Goal: Transaction & Acquisition: Purchase product/service

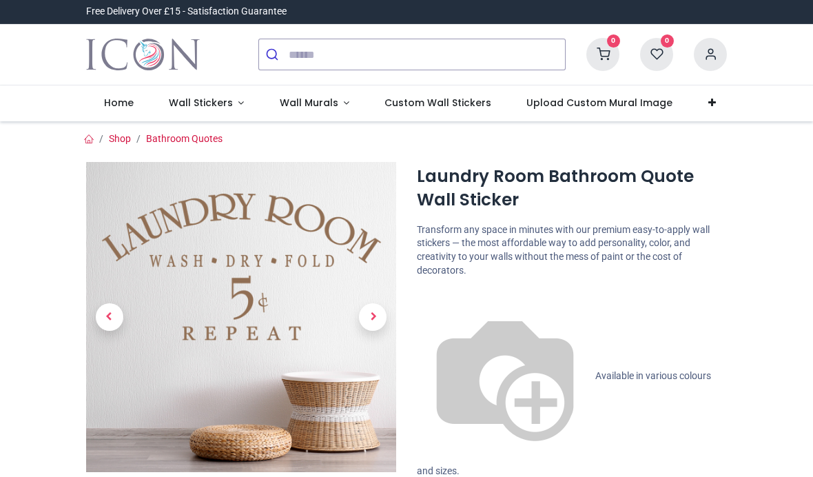
click at [240, 108] on link "Wall Stickers" at bounding box center [206, 103] width 111 height 36
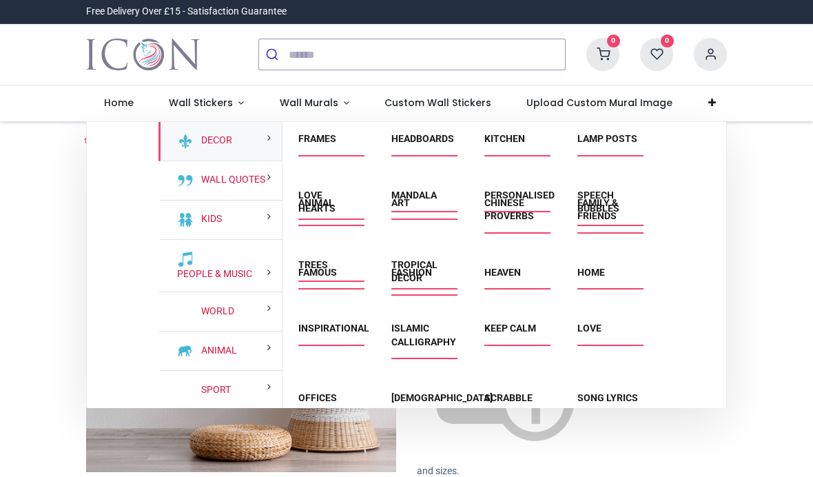
scroll to position [218, 0]
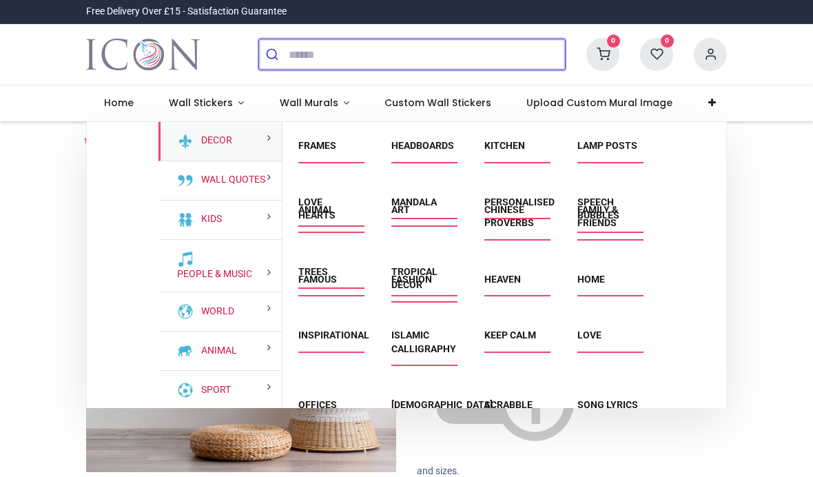
click at [316, 52] on input "search" at bounding box center [427, 54] width 276 height 30
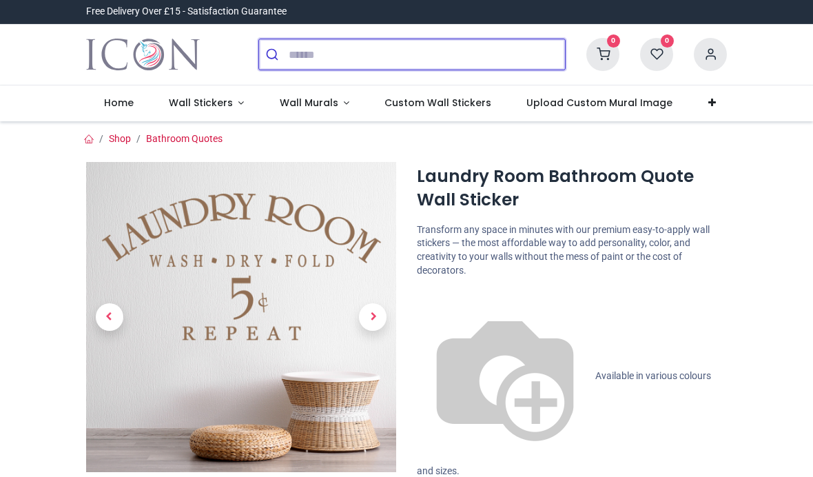
scroll to position [0, 0]
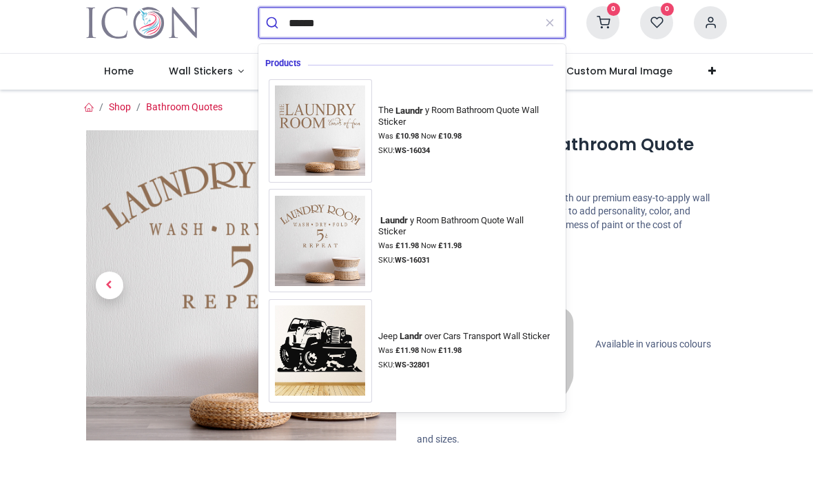
type input "*******"
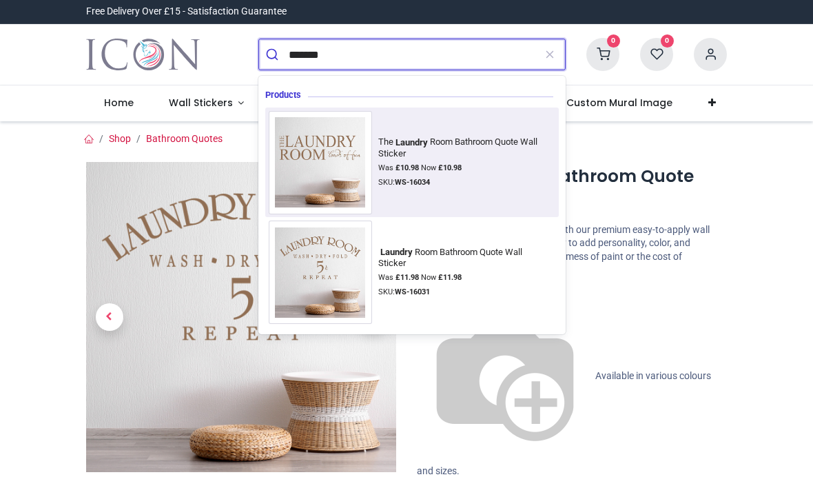
click at [342, 146] on img at bounding box center [320, 162] width 103 height 103
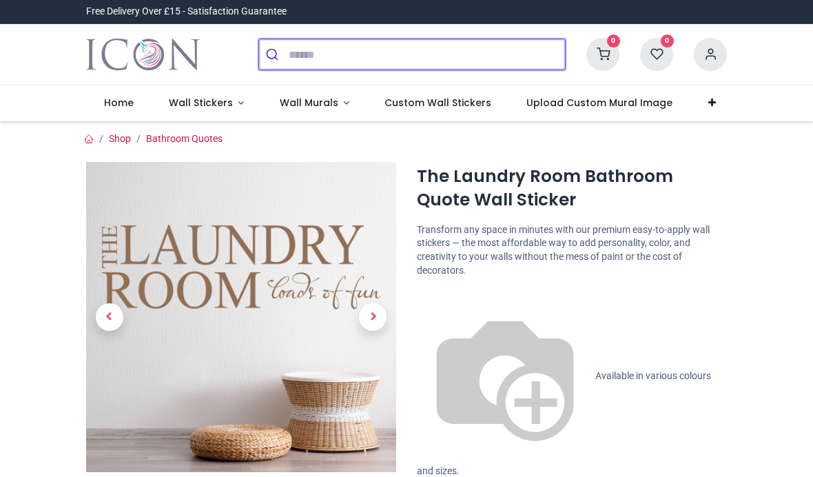
click at [311, 60] on input "search" at bounding box center [427, 54] width 276 height 30
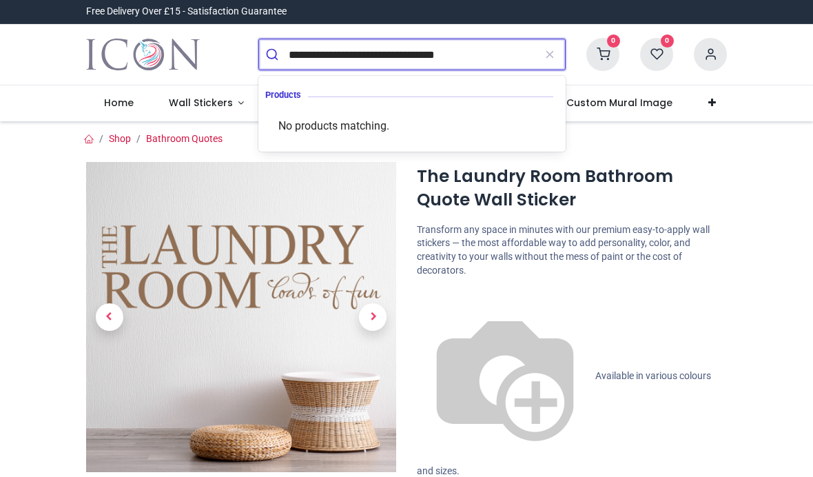
type input "**********"
click at [273, 54] on button "submit" at bounding box center [274, 54] width 30 height 30
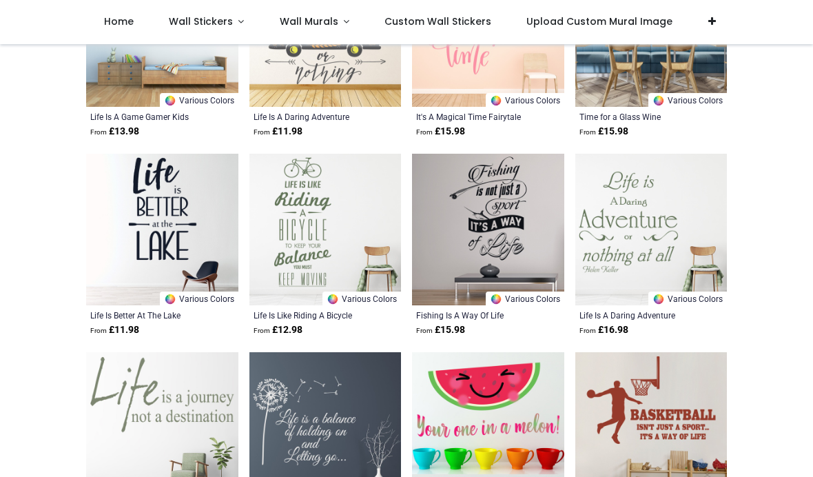
scroll to position [653, 0]
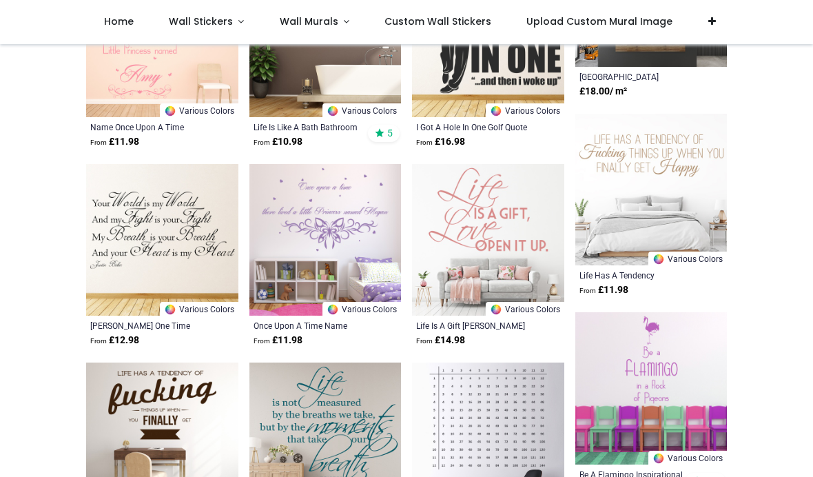
scroll to position [1437, 0]
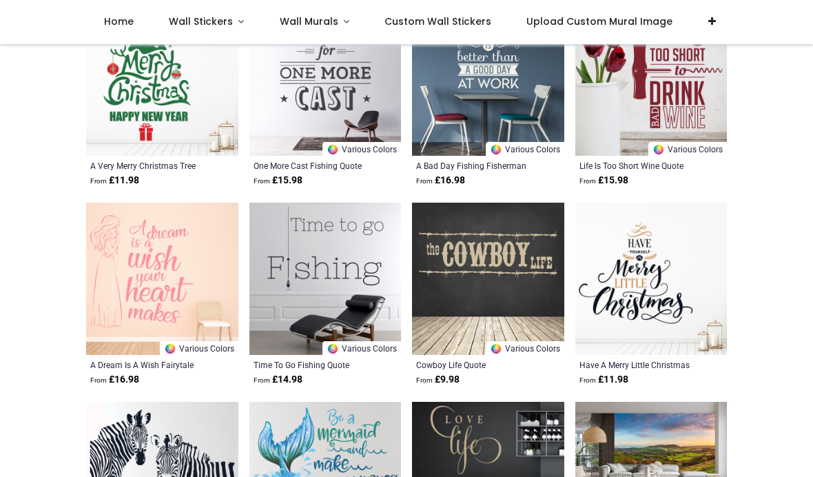
scroll to position [3535, 0]
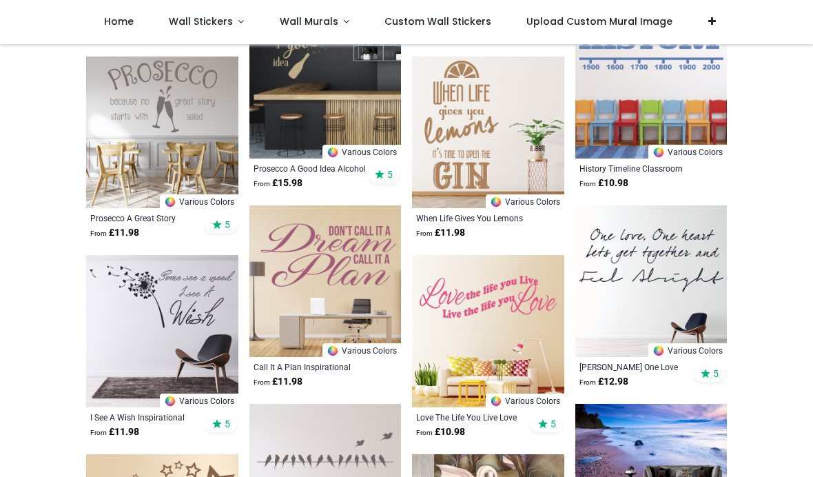
scroll to position [4675, 0]
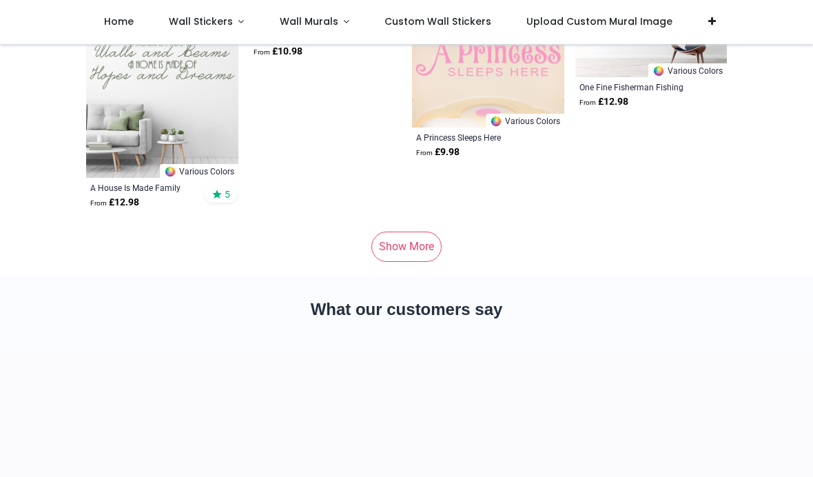
scroll to position [6891, 0]
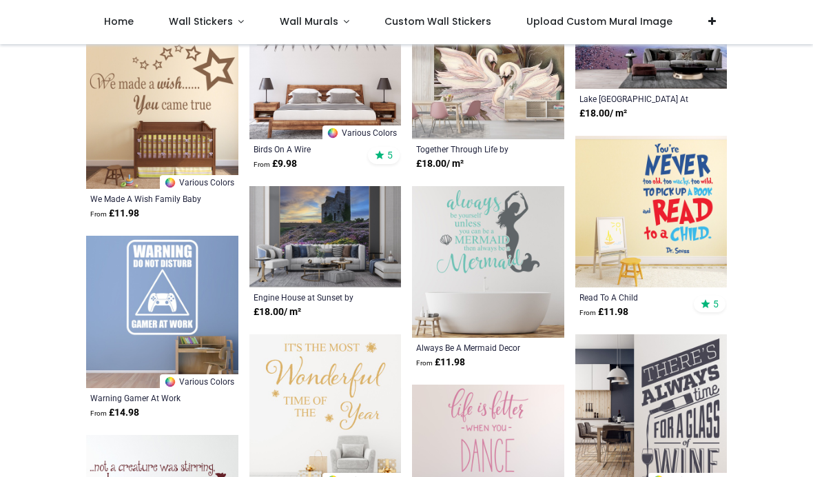
scroll to position [5047, 0]
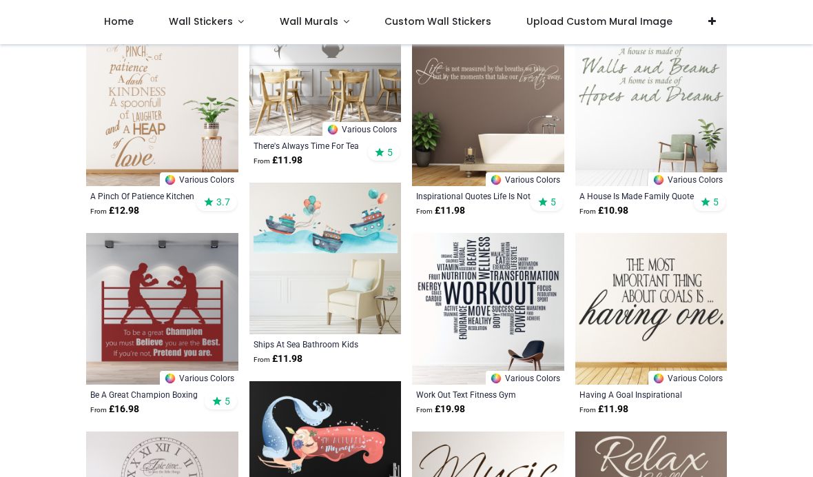
scroll to position [810, 0]
